Goal: Task Accomplishment & Management: Use online tool/utility

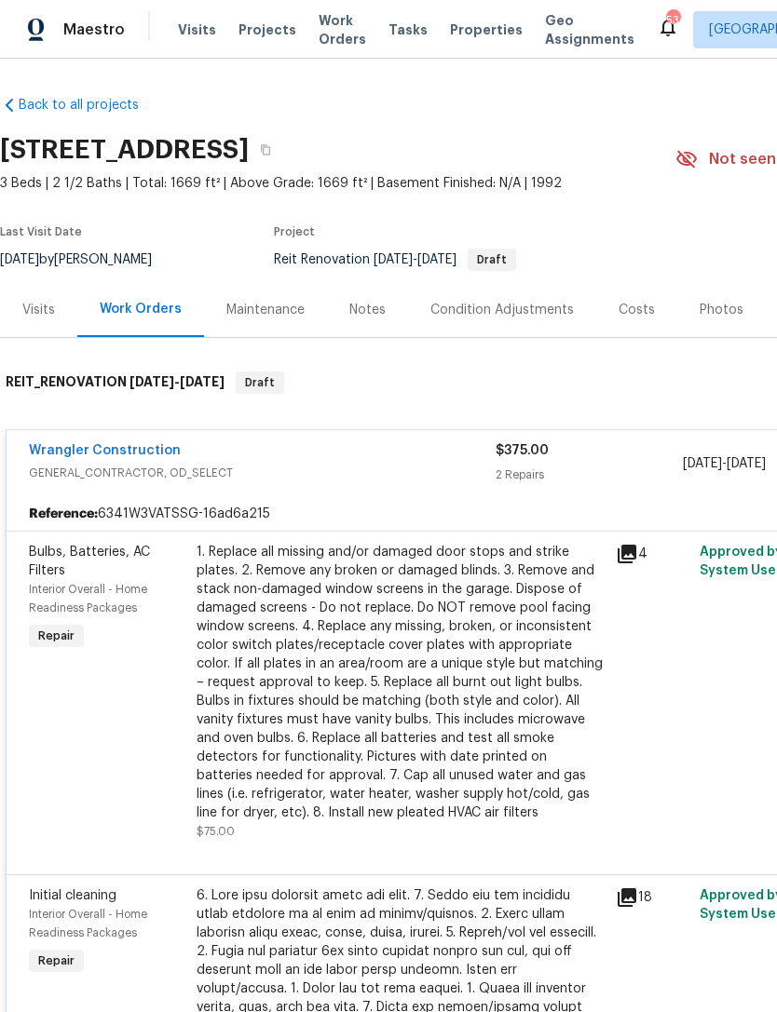
scroll to position [564, 0]
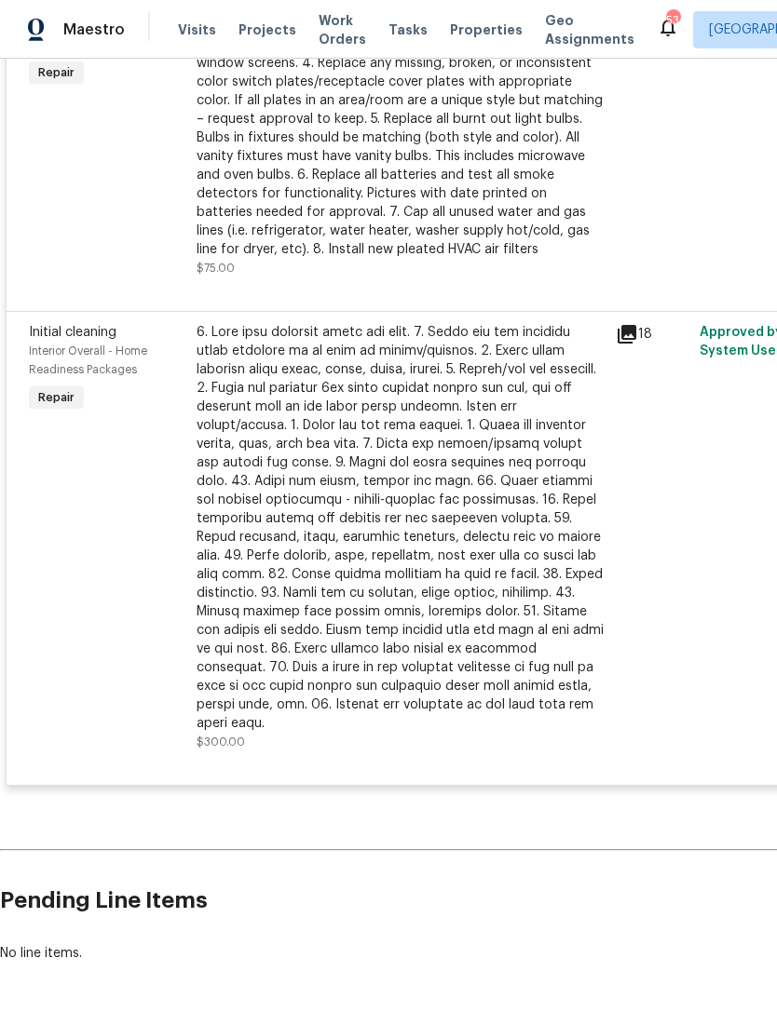
click at [263, 31] on span "Projects" at bounding box center [267, 29] width 58 height 19
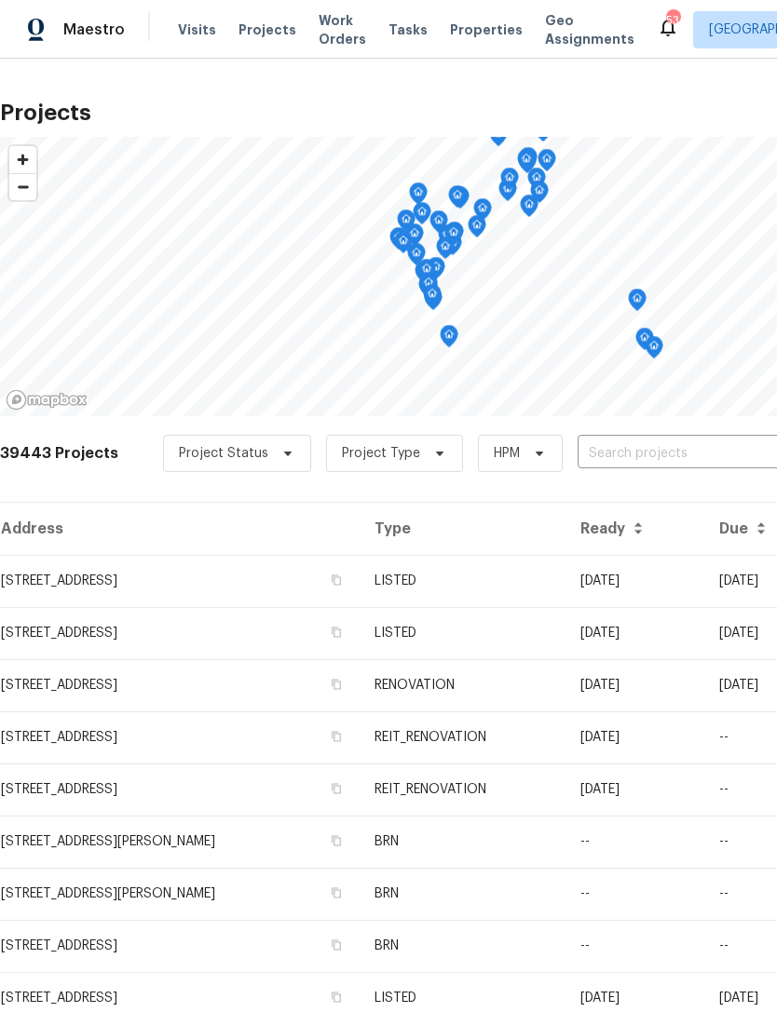
click at [635, 457] on input "text" at bounding box center [683, 454] width 213 height 29
type input "5908"
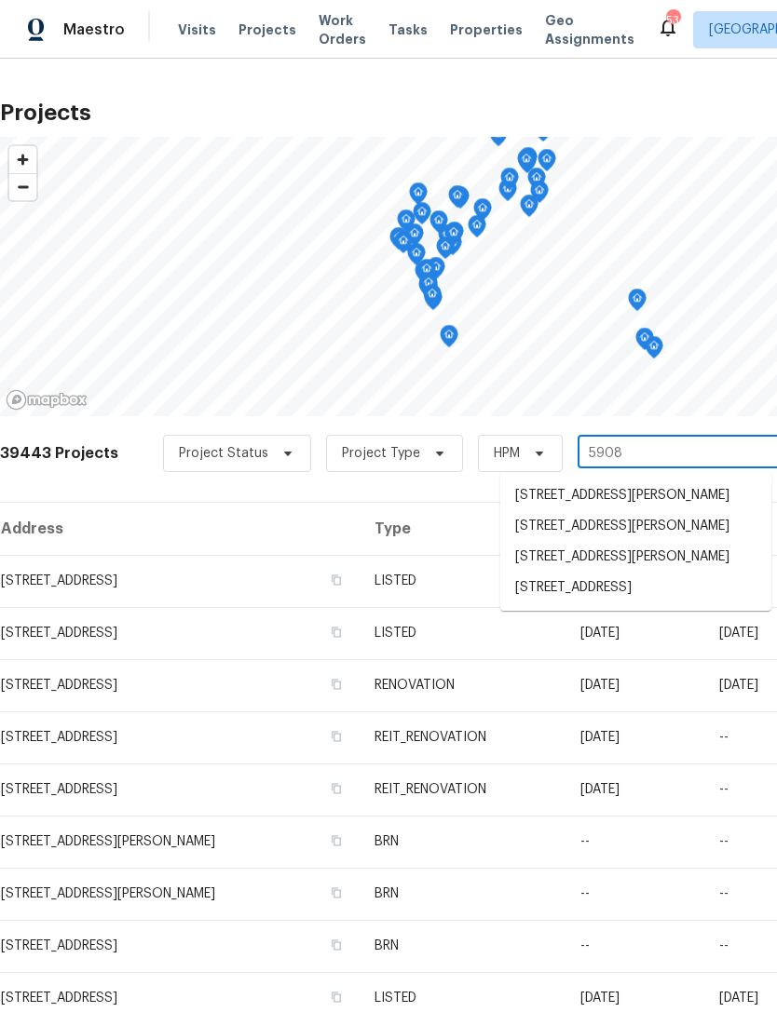
click at [657, 604] on li "[STREET_ADDRESS]" at bounding box center [635, 588] width 271 height 31
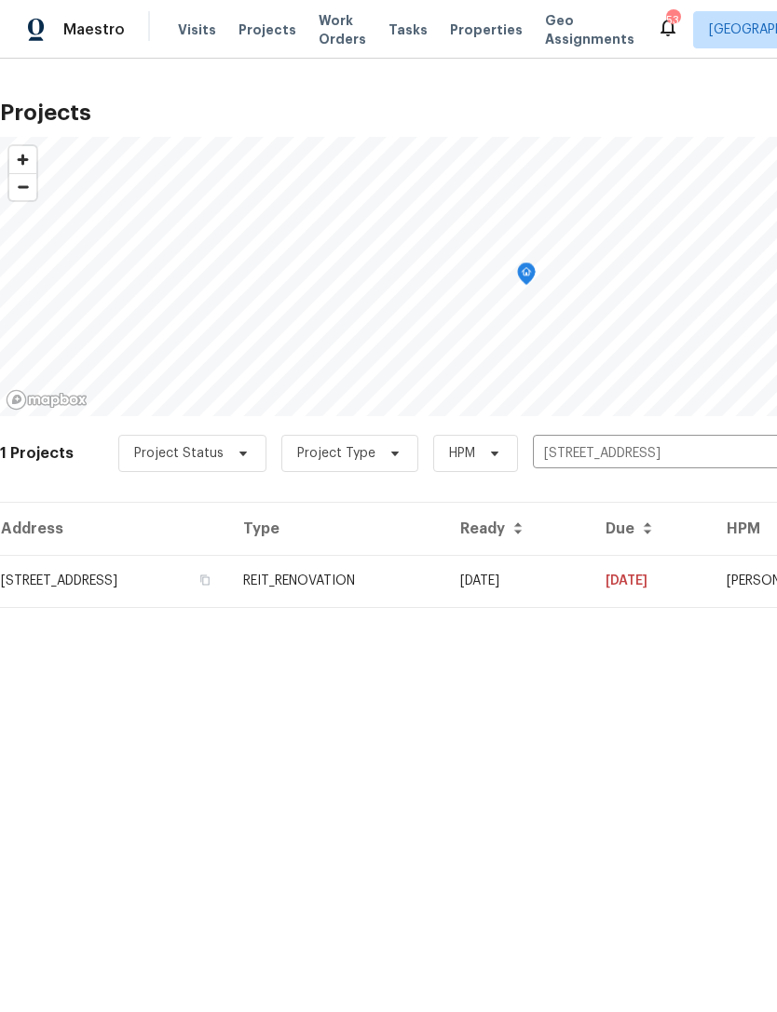
click at [445, 583] on td "REIT_RENOVATION" at bounding box center [336, 581] width 217 height 52
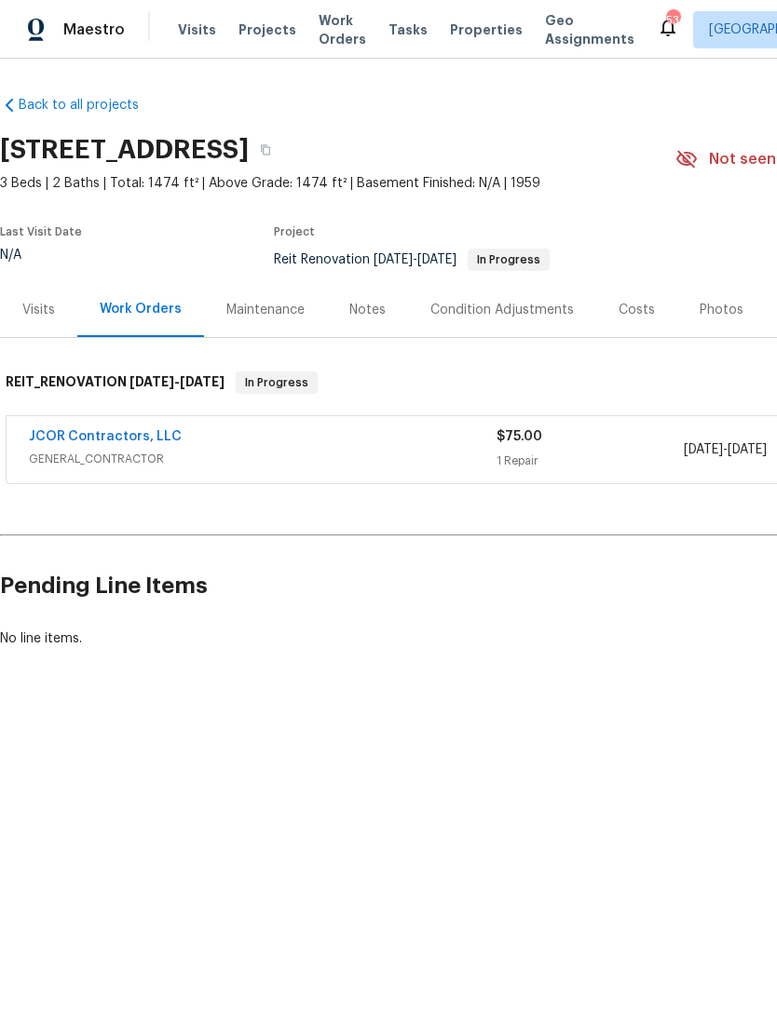
click at [423, 451] on span "GENERAL_CONTRACTOR" at bounding box center [263, 459] width 468 height 19
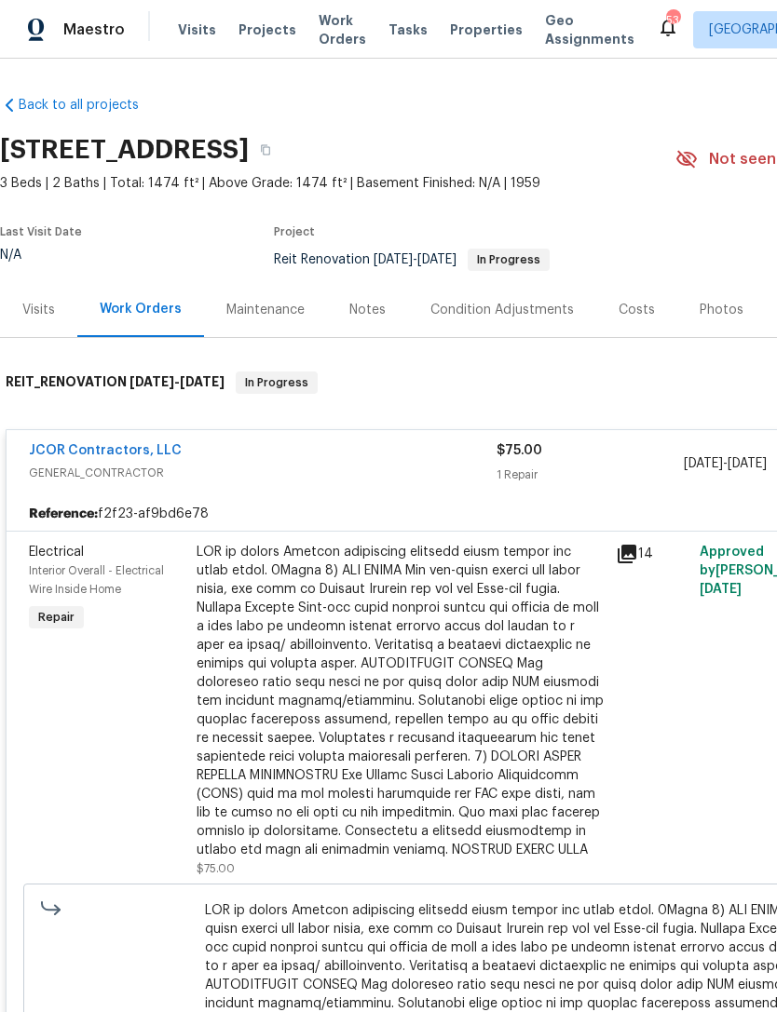
click at [428, 742] on div at bounding box center [401, 701] width 408 height 317
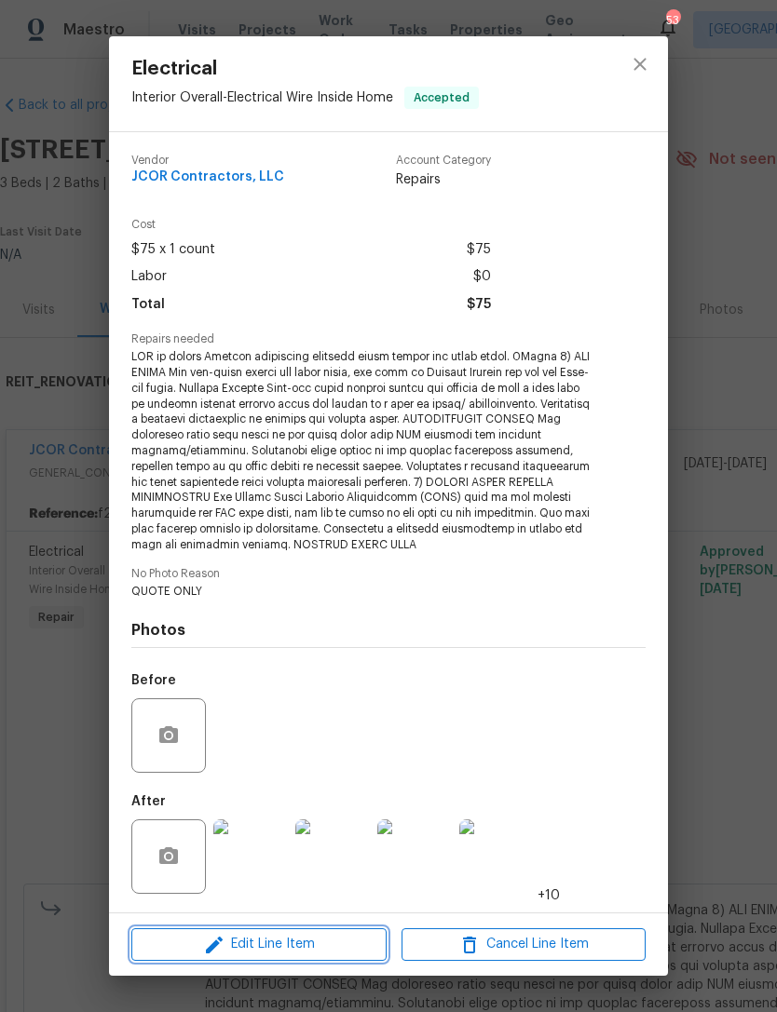
click at [322, 936] on span "Edit Line Item" at bounding box center [259, 944] width 244 height 23
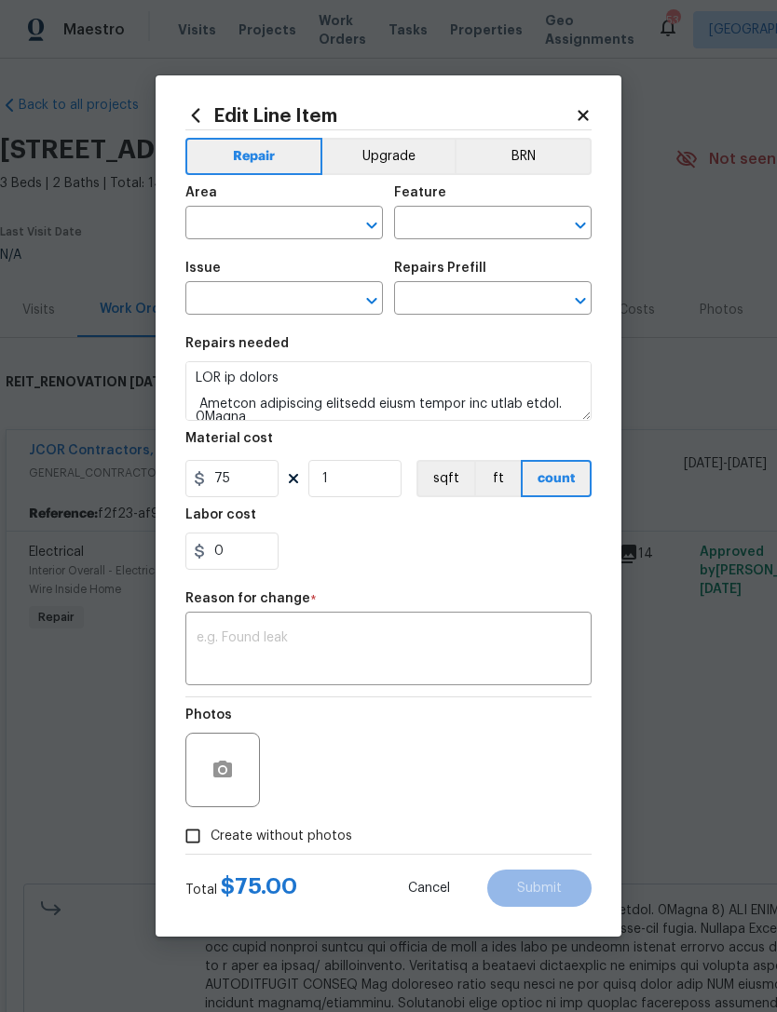
type input "Interior Overall"
type input "Electrical Wire Inside Home"
type input "Electrical"
type input "Add a Task $1.00"
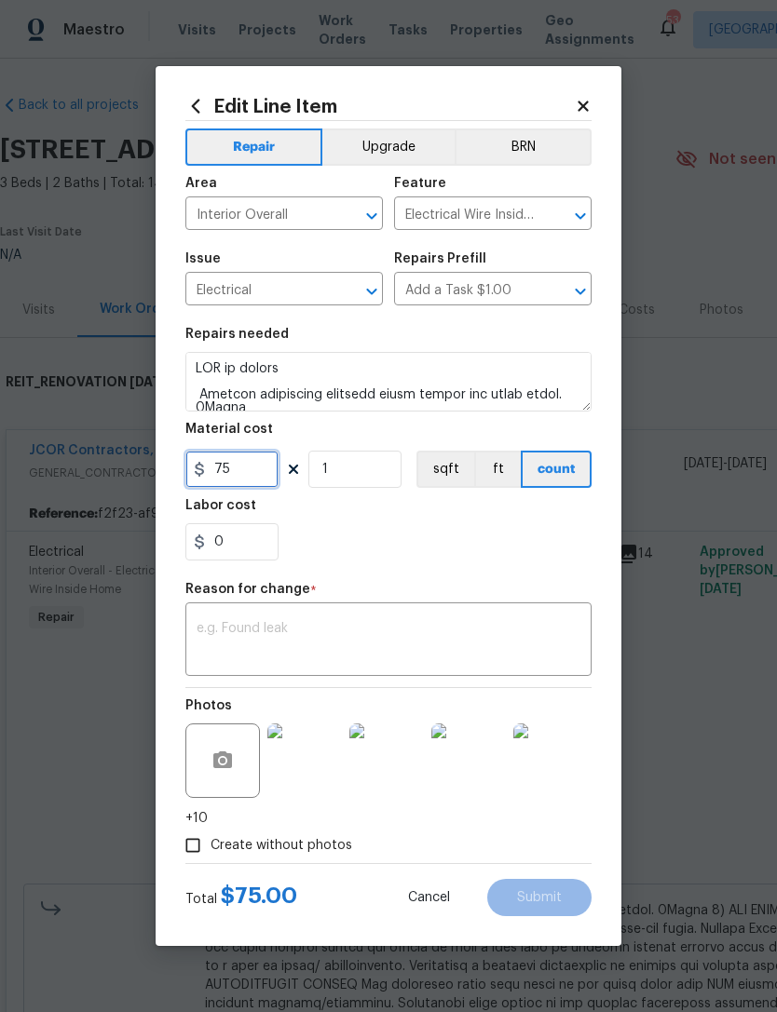
click at [267, 471] on input "75" at bounding box center [231, 469] width 93 height 37
type input "3900"
click at [436, 641] on textarea at bounding box center [389, 641] width 384 height 39
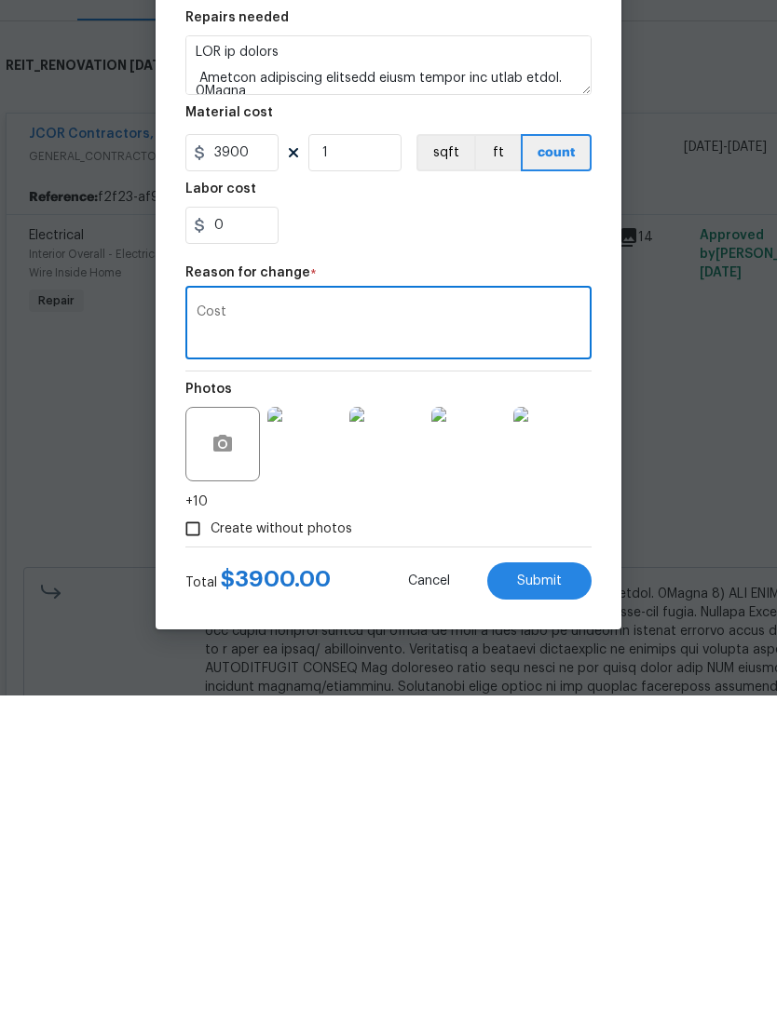
scroll to position [22, 0]
type textarea "Cost"
click at [563, 879] on button "Submit" at bounding box center [539, 897] width 104 height 37
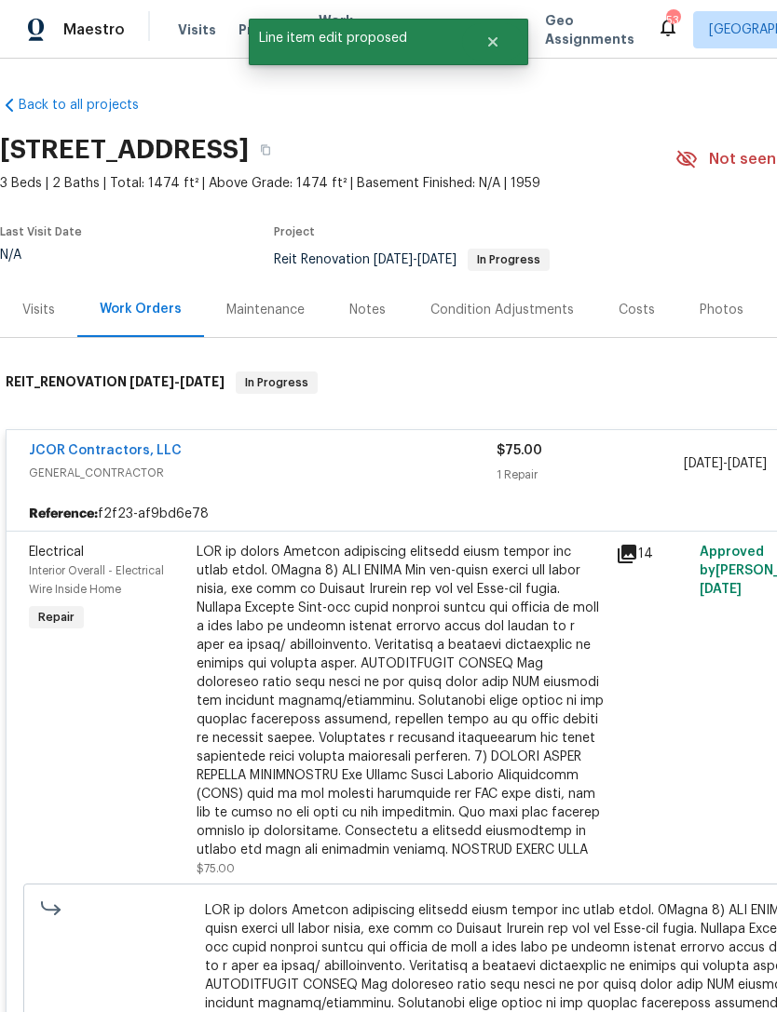
scroll to position [0, 0]
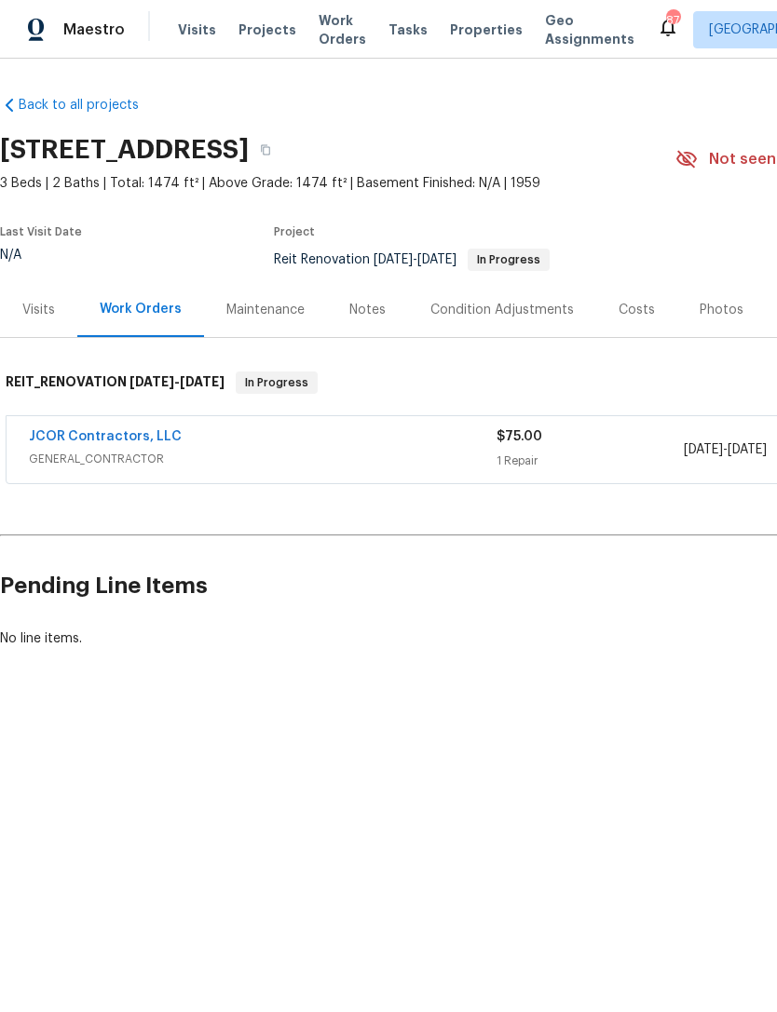
click at [319, 36] on span "Work Orders" at bounding box center [343, 29] width 48 height 37
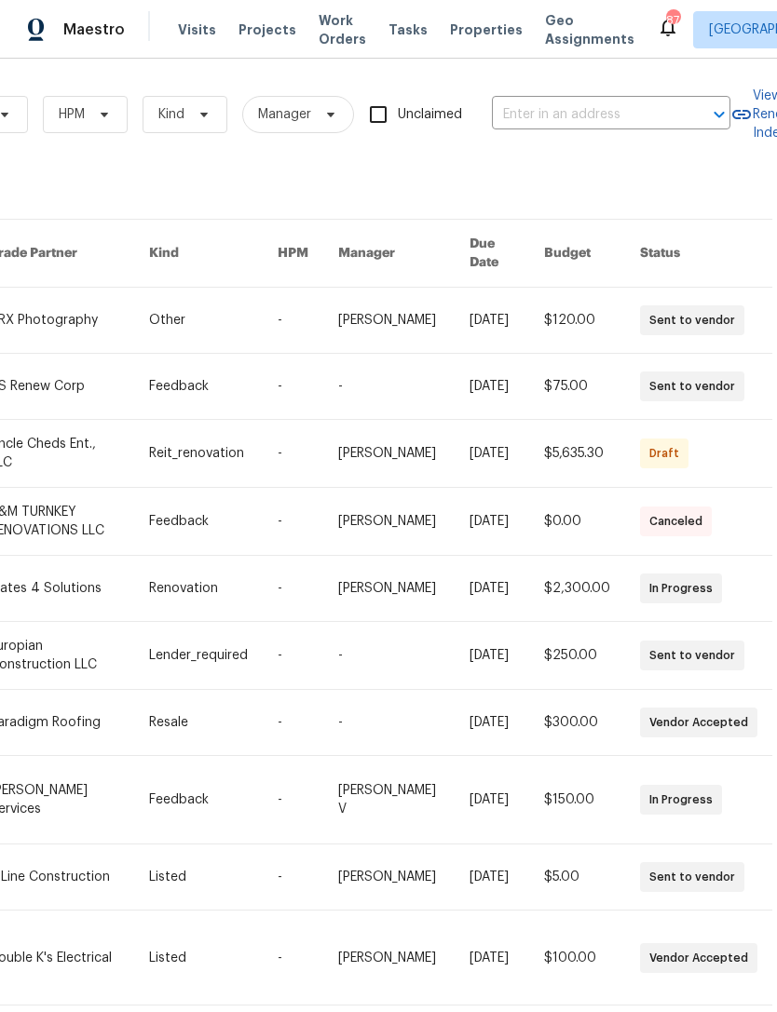
scroll to position [0, 306]
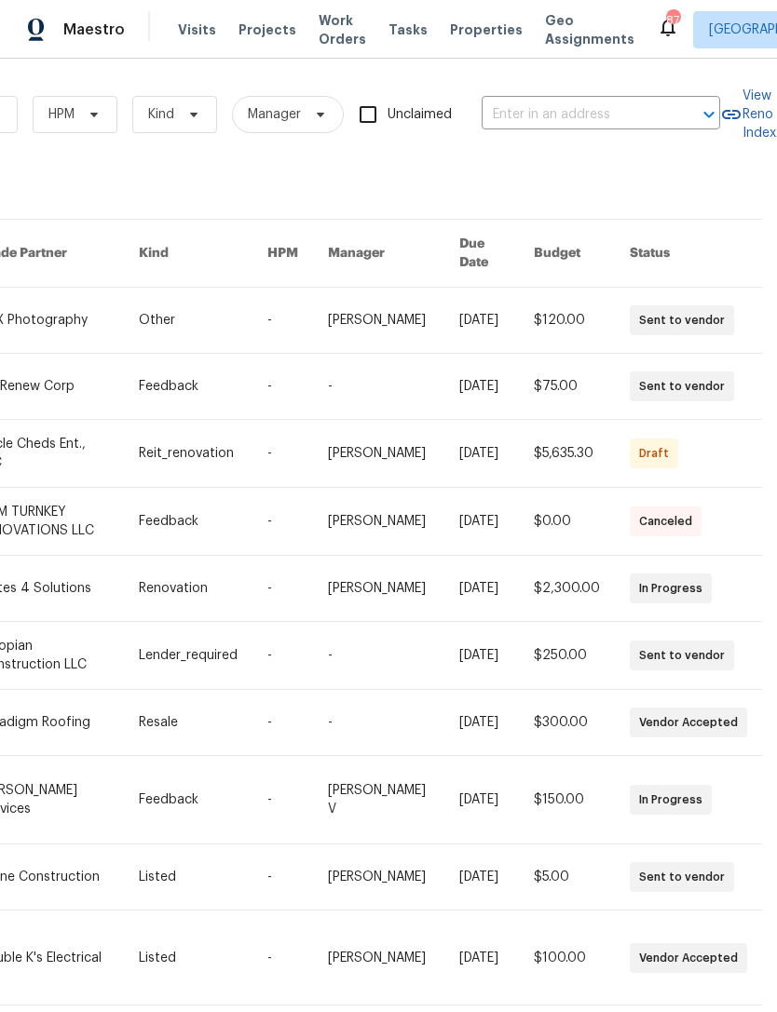
click at [615, 110] on input "text" at bounding box center [575, 115] width 186 height 29
type input "5908"
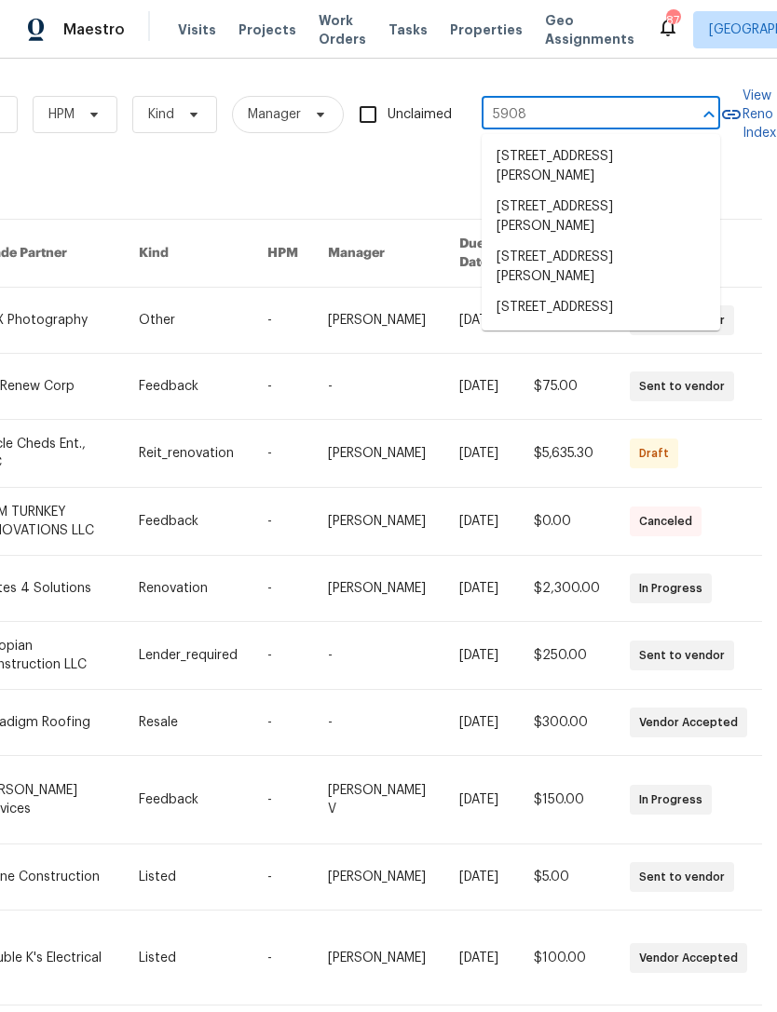
click at [584, 312] on li "5908 Laconia Rd, Orlando, FL 32808" at bounding box center [601, 307] width 238 height 31
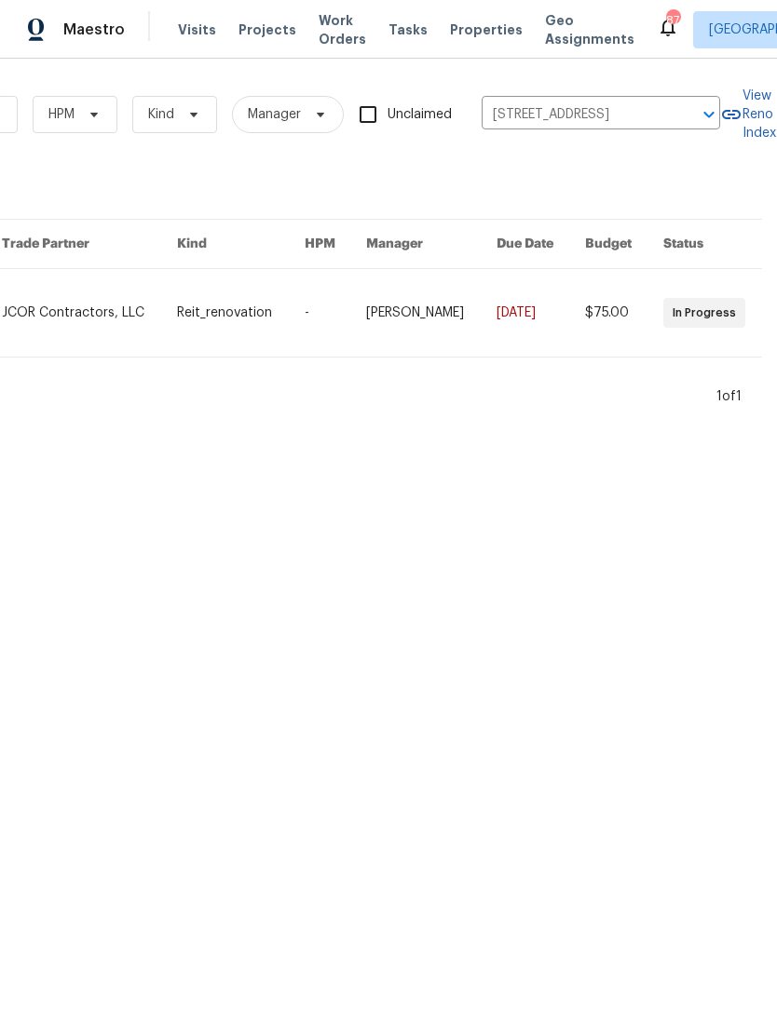
click at [475, 307] on link at bounding box center [431, 313] width 130 height 88
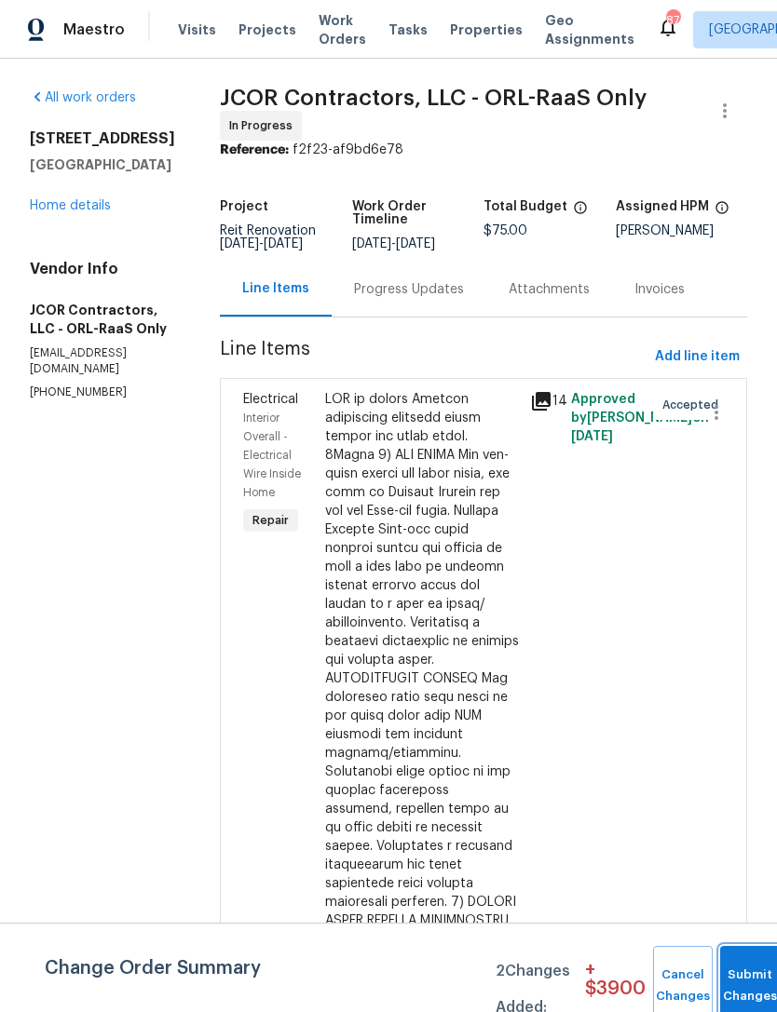
click at [739, 978] on button "Submit Changes" at bounding box center [750, 986] width 60 height 80
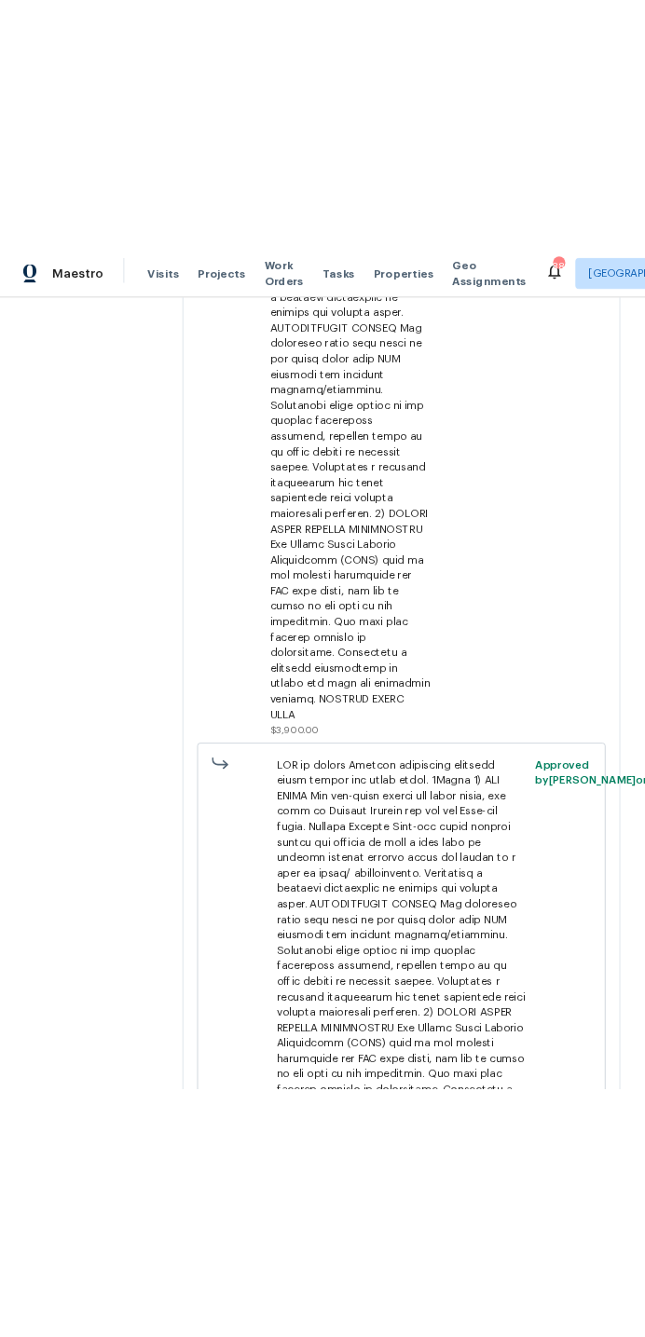
scroll to position [563, 0]
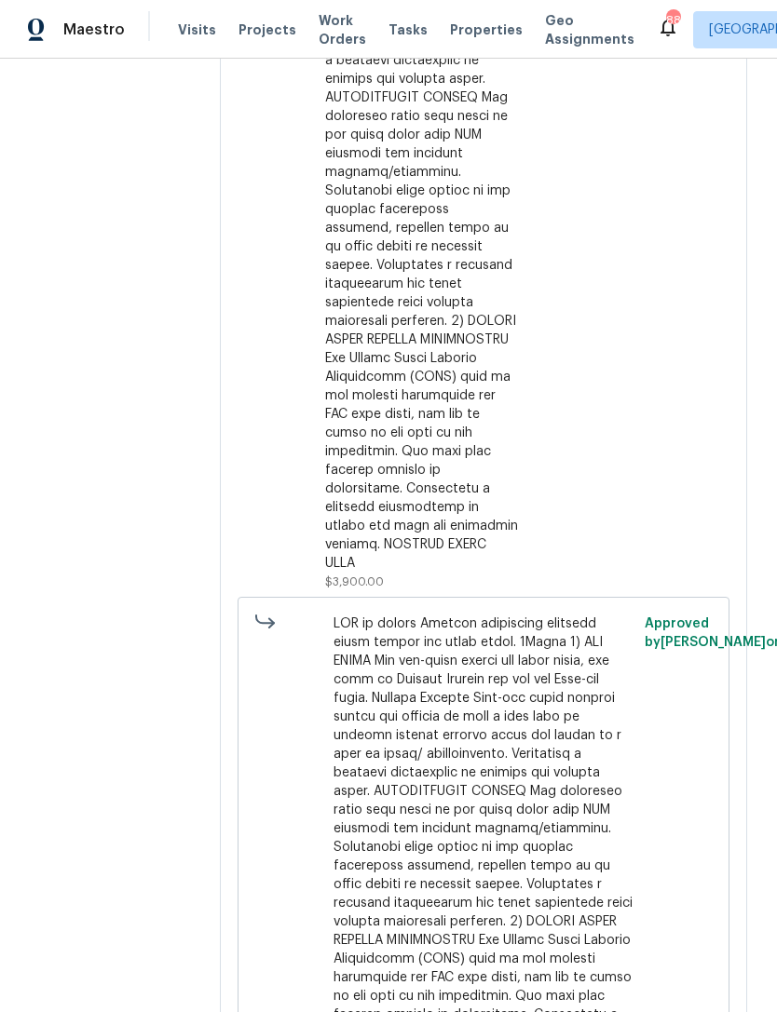
click at [501, 426] on div at bounding box center [422, 200] width 194 height 745
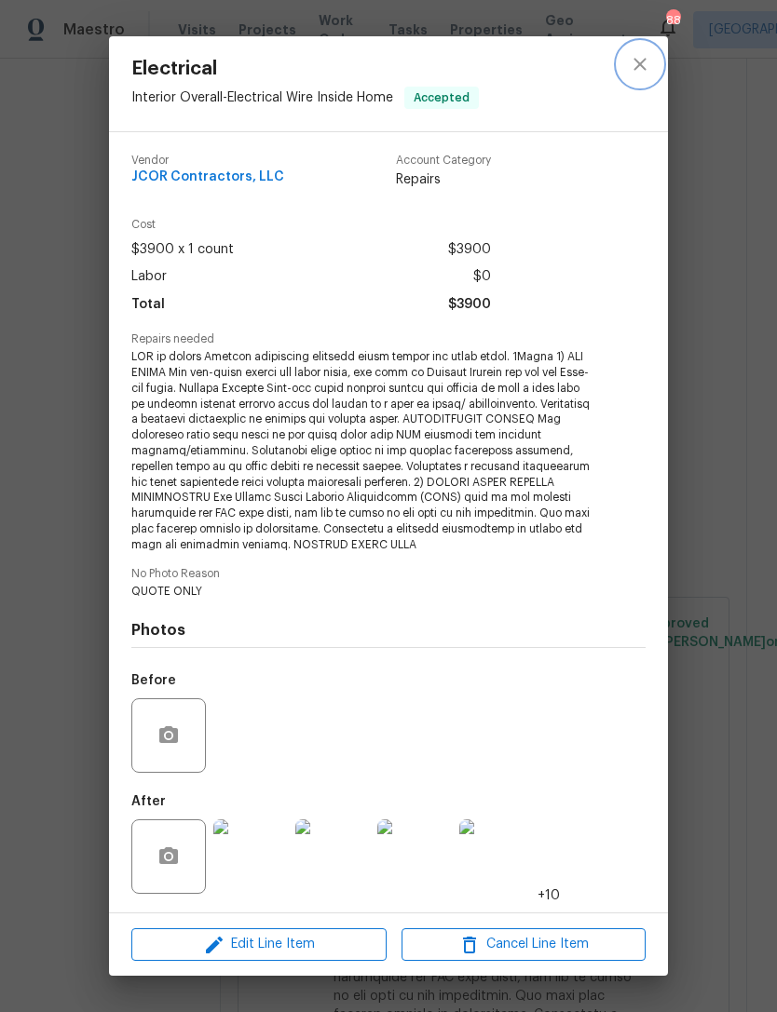
click at [640, 65] on icon "close" at bounding box center [639, 64] width 12 height 12
